Goal: Task Accomplishment & Management: Manage account settings

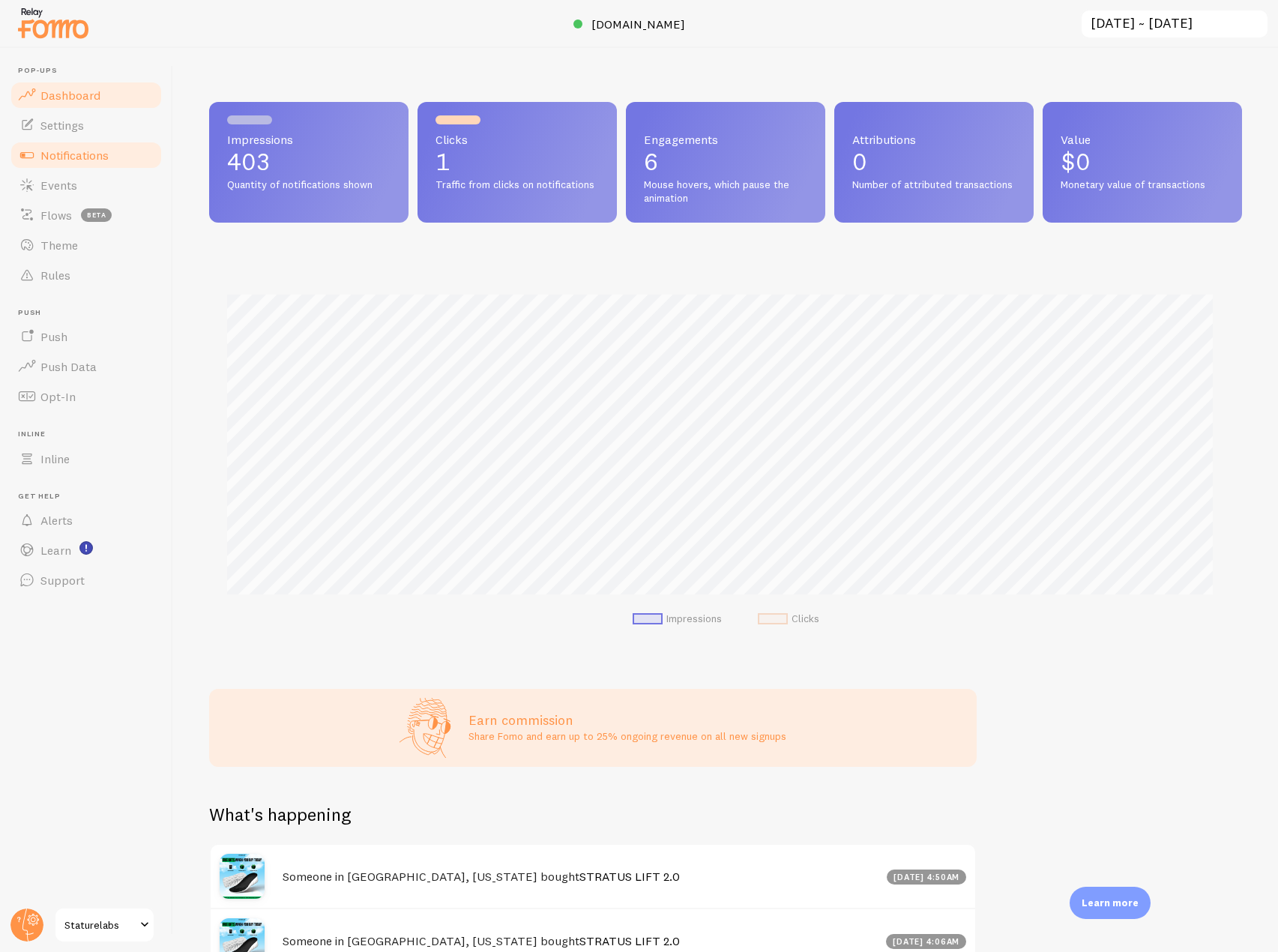
click at [82, 158] on span "Notifications" at bounding box center [74, 155] width 68 height 15
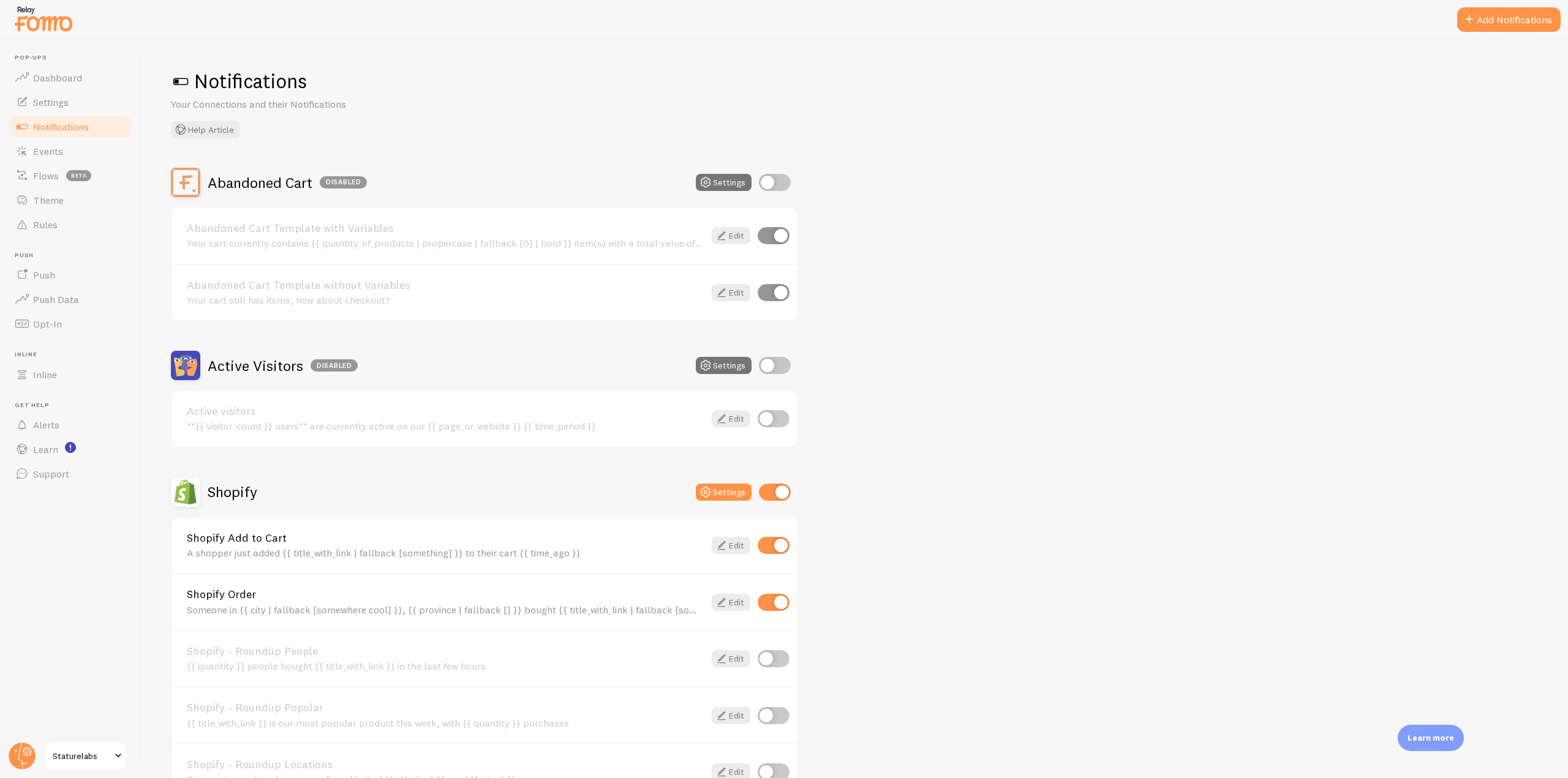
click at [52, 19] on img at bounding box center [43, 18] width 62 height 31
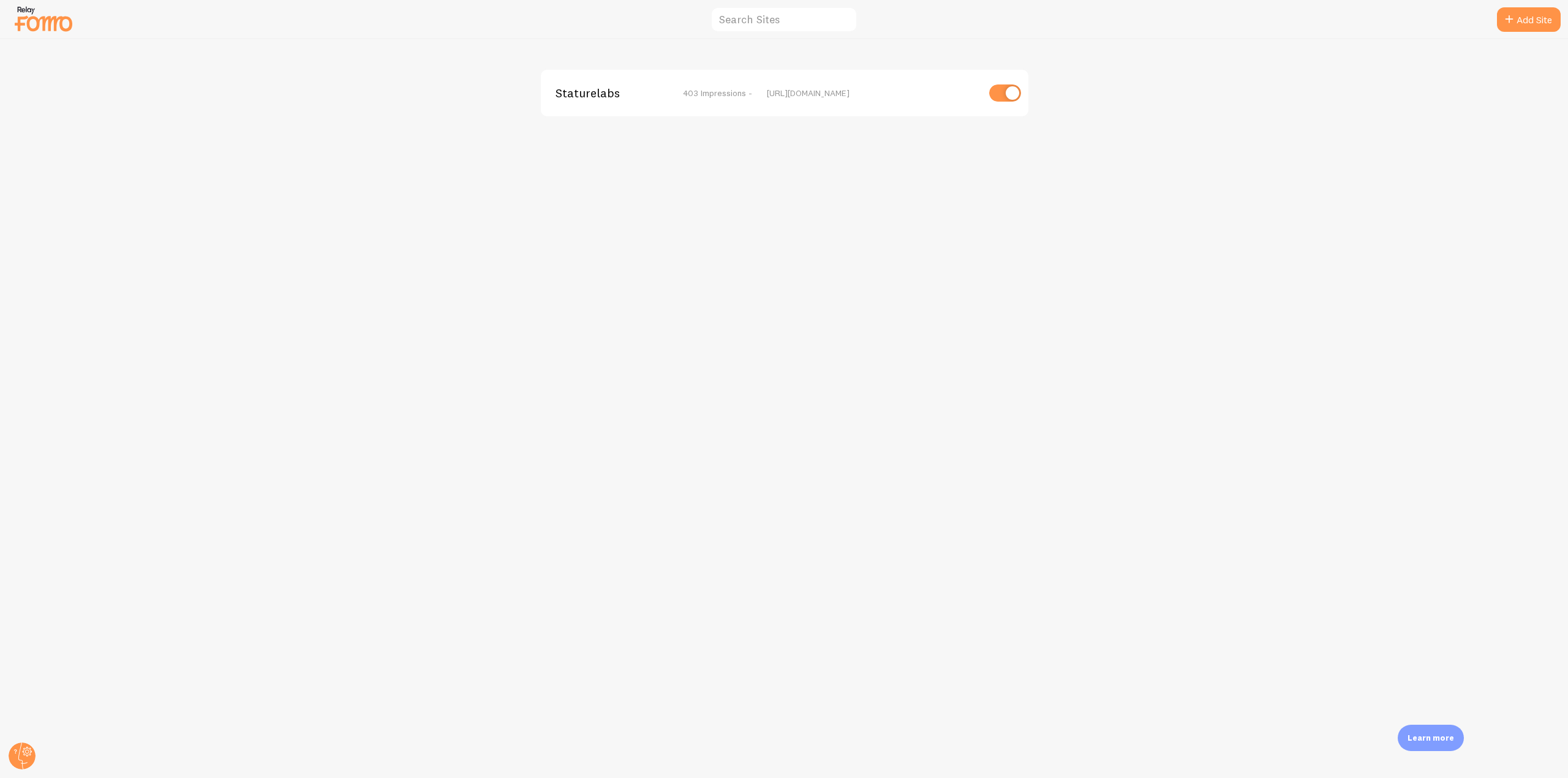
click at [571, 98] on span "Staturelabs" at bounding box center [604, 93] width 98 height 11
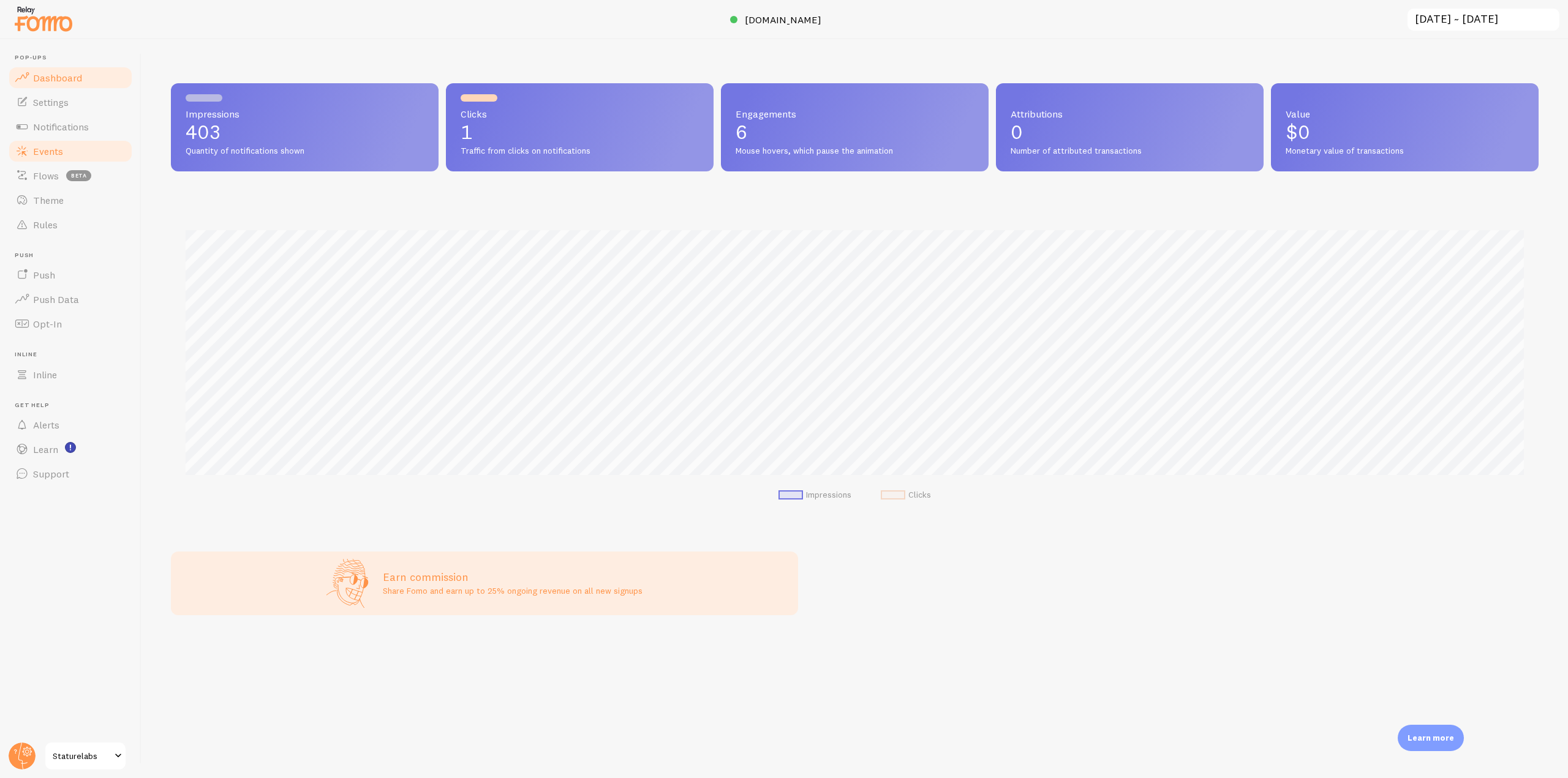
scroll to position [611805, 611041]
click at [65, 163] on link "Events" at bounding box center [70, 151] width 126 height 25
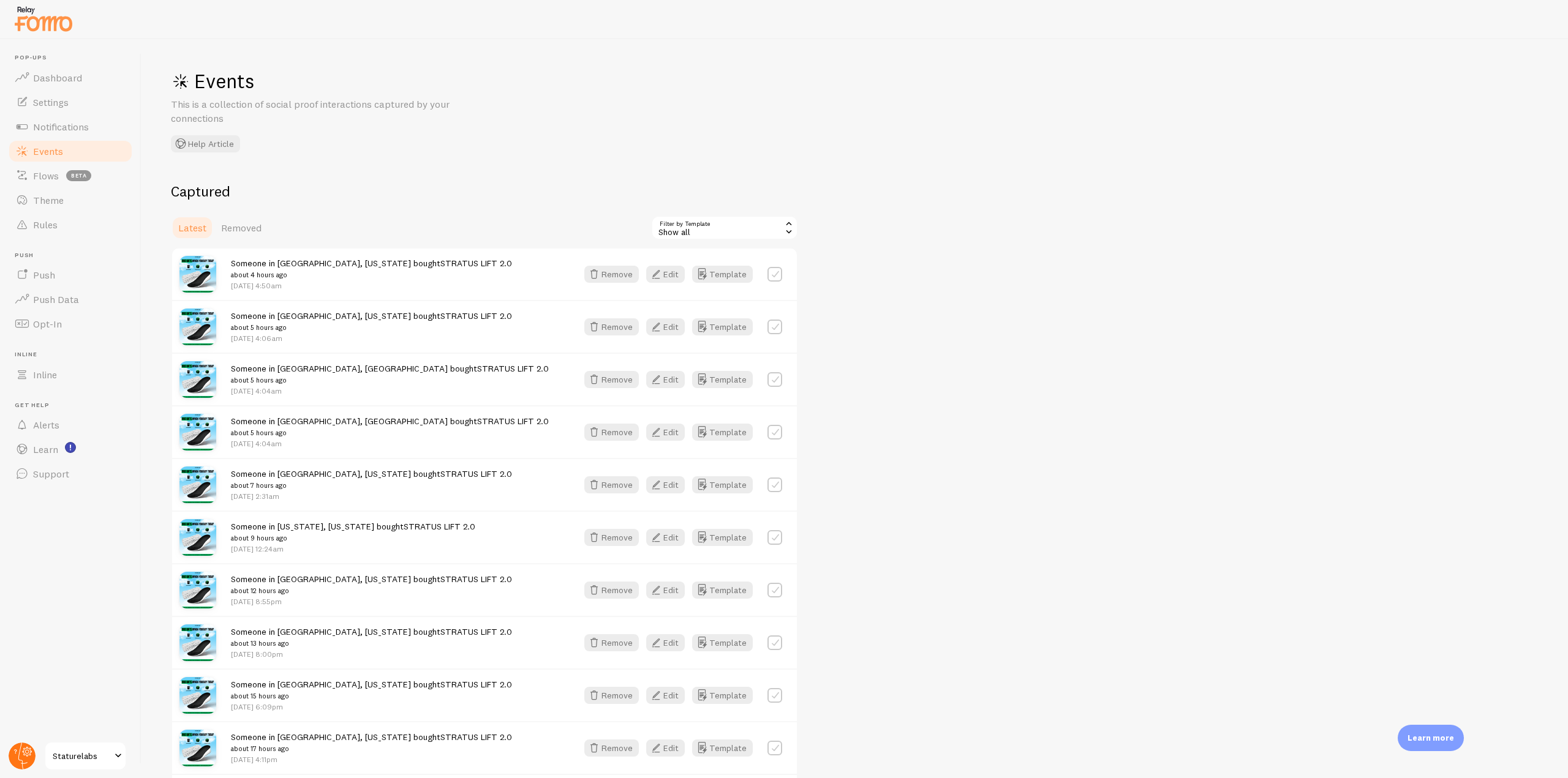
click at [21, 744] on circle at bounding box center [22, 756] width 27 height 27
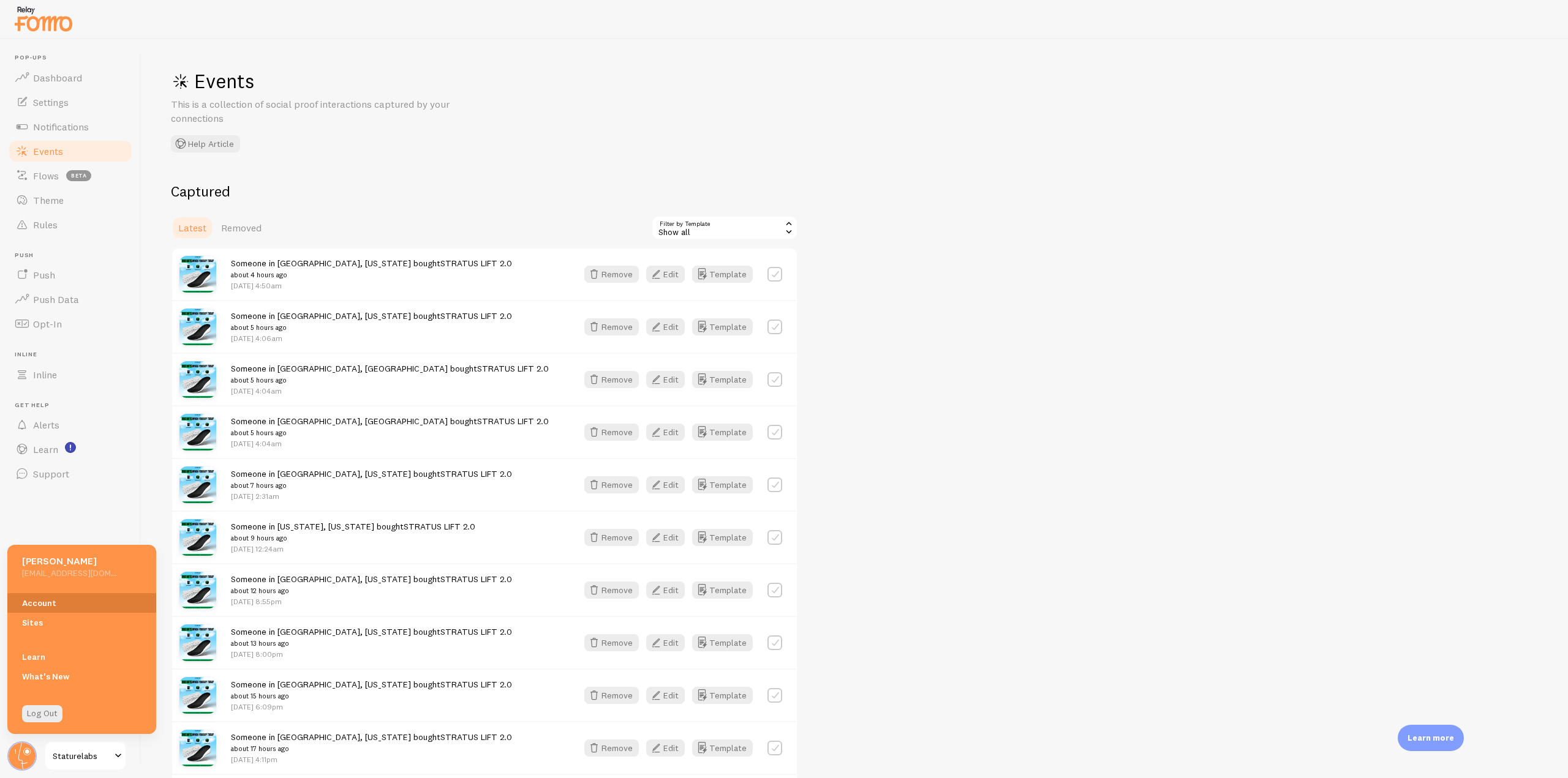
click at [62, 597] on link "Account" at bounding box center [81, 603] width 149 height 20
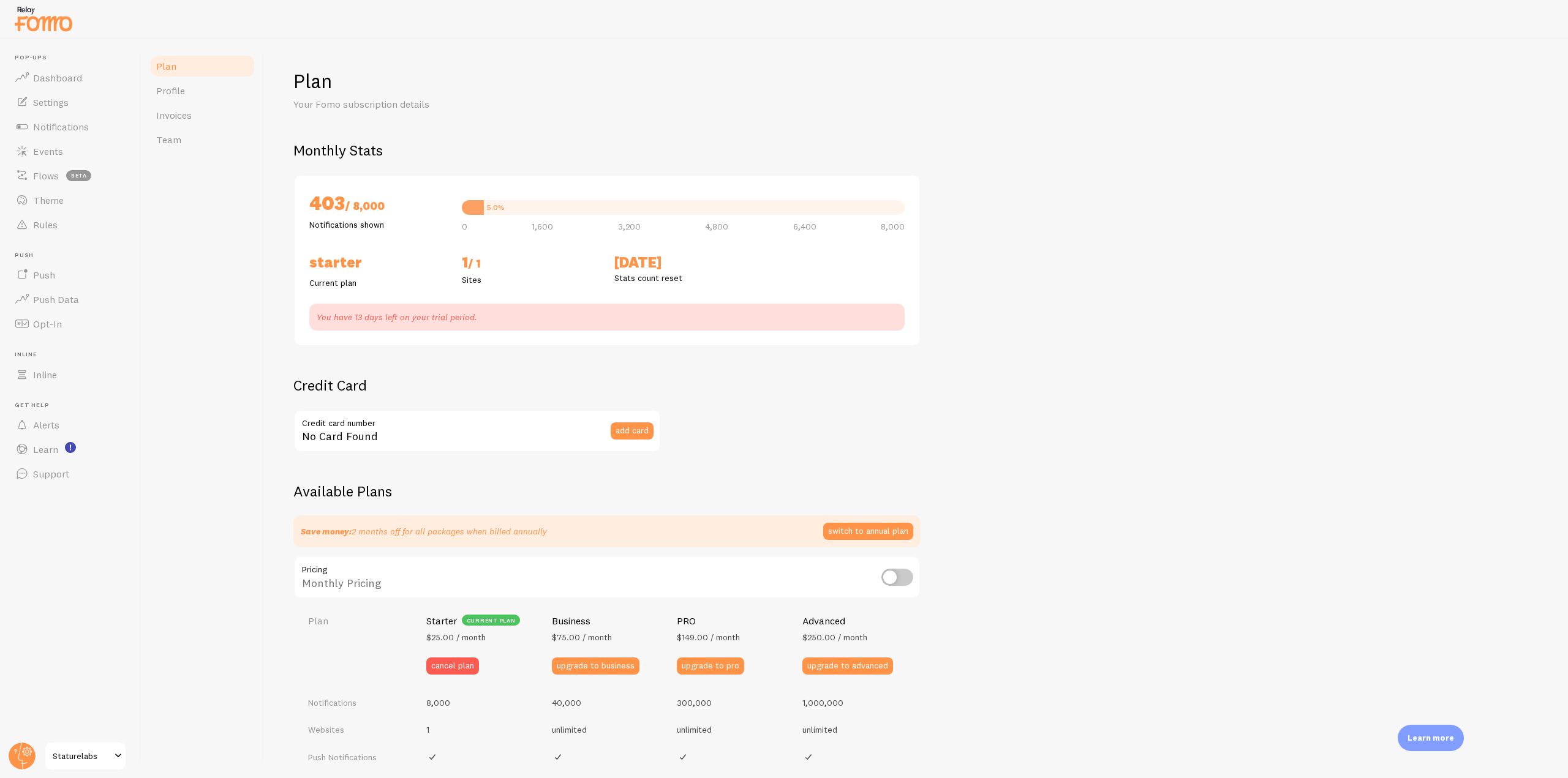
checkbox input "true"
